Goal: Task Accomplishment & Management: Manage account settings

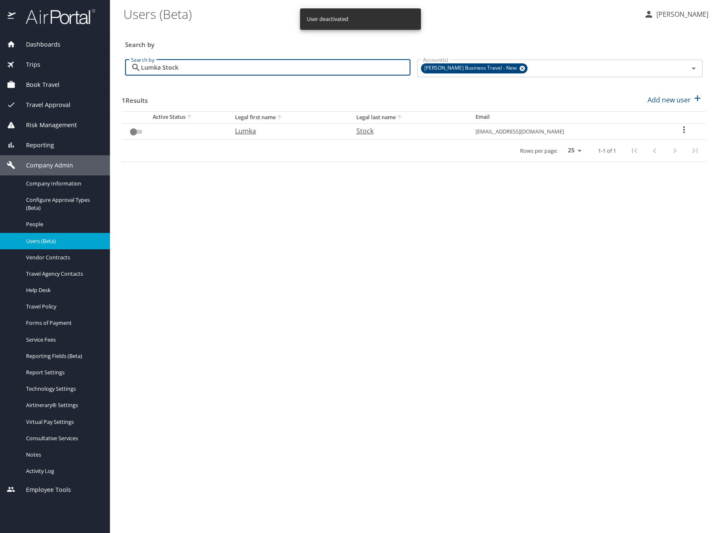
drag, startPoint x: 206, startPoint y: 71, endPoint x: -1, endPoint y: 53, distance: 207.6
click at [0, 53] on html "Dashboards AirPortal 360™ Manager AirPortal 360™ Agent My Travel Dashboard Trip…" at bounding box center [360, 266] width 721 height 533
type input "C"
checkbox input "true"
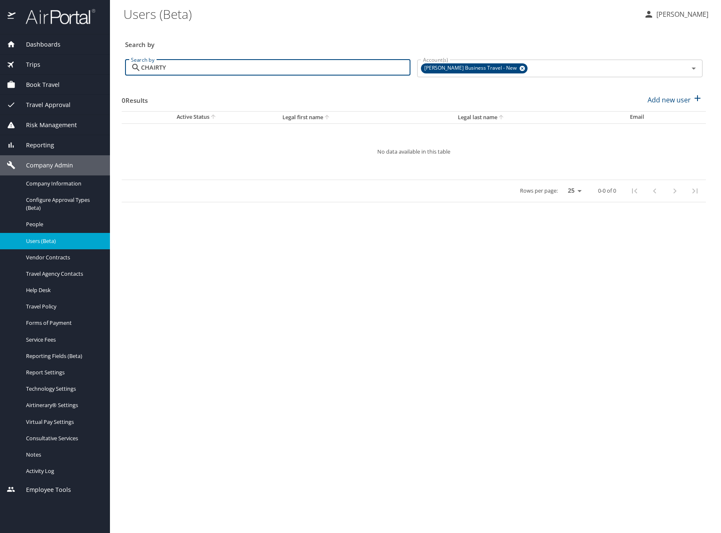
drag, startPoint x: 56, startPoint y: 57, endPoint x: 51, endPoint y: 56, distance: 5.1
click at [51, 56] on div "Dashboards AirPortal 360™ Manager AirPortal 360™ Agent My Travel Dashboard Trip…" at bounding box center [360, 266] width 721 height 533
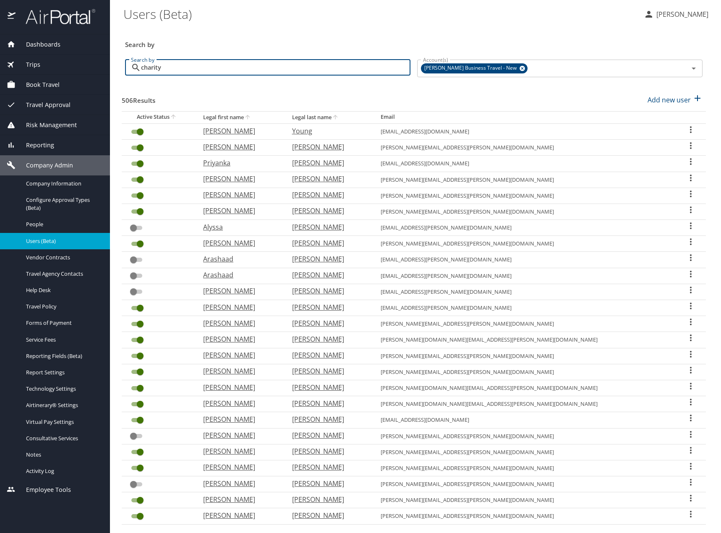
type input "charity"
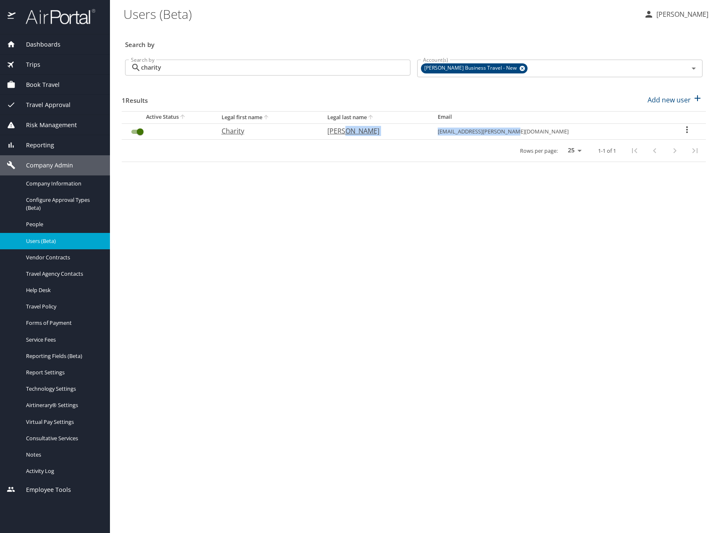
drag, startPoint x: 585, startPoint y: 134, endPoint x: 496, endPoint y: 130, distance: 89.0
click at [496, 130] on tr "[PERSON_NAME] [EMAIL_ADDRESS][PERSON_NAME][DOMAIN_NAME]" at bounding box center [414, 131] width 584 height 16
copy tr "[EMAIL_ADDRESS][PERSON_NAME][DOMAIN_NAME]"
click at [138, 127] on input "User Search Table" at bounding box center [140, 132] width 30 height 10
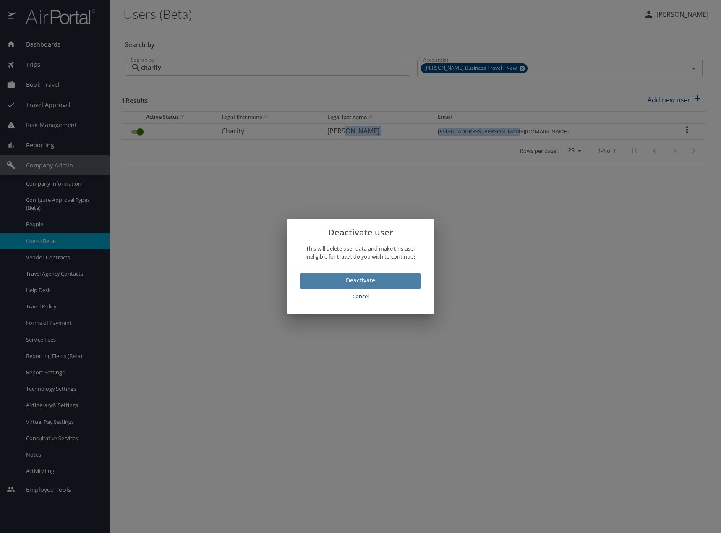
click at [345, 279] on span "Deactivate" at bounding box center [360, 280] width 107 height 10
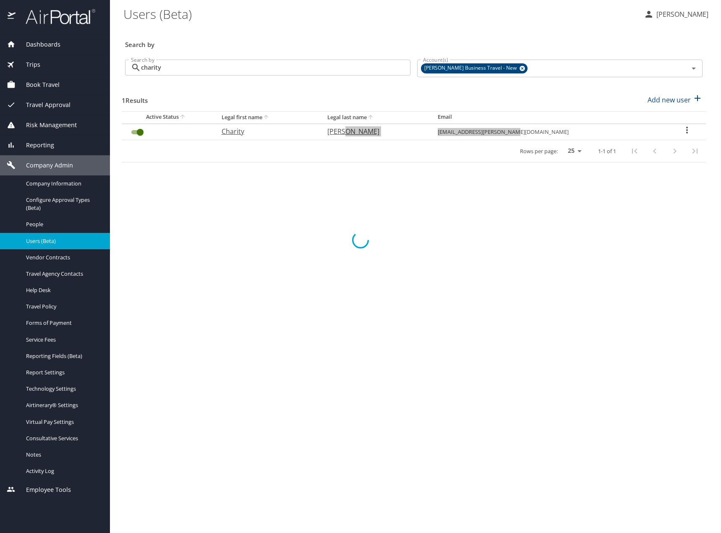
checkbox input "false"
drag, startPoint x: 288, startPoint y: 210, endPoint x: 293, endPoint y: 203, distance: 7.8
click at [291, 209] on main "Users (Beta) [PERSON_NAME] Search by Search by charity Search by Account(s) [PE…" at bounding box center [415, 266] width 611 height 533
